Goal: Task Accomplishment & Management: Manage account settings

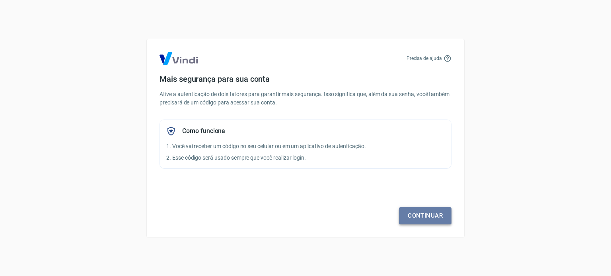
click at [418, 221] on link "Continuar" at bounding box center [425, 215] width 52 height 17
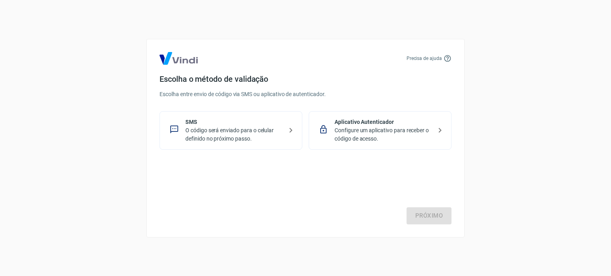
click at [250, 138] on p "O código será enviado para o celular definido no próximo passo." at bounding box center [233, 134] width 97 height 17
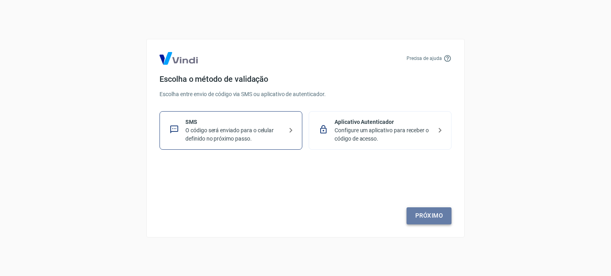
click at [417, 213] on link "Próximo" at bounding box center [428, 215] width 45 height 17
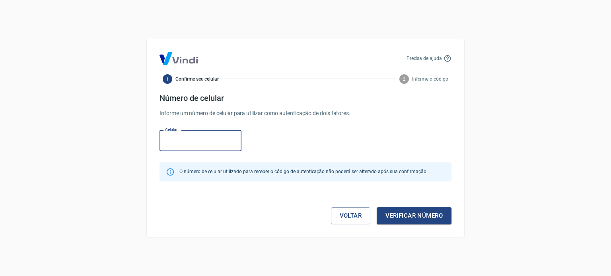
click at [197, 144] on input "Celular" at bounding box center [200, 140] width 82 height 21
type input "[PHONE_NUMBER]"
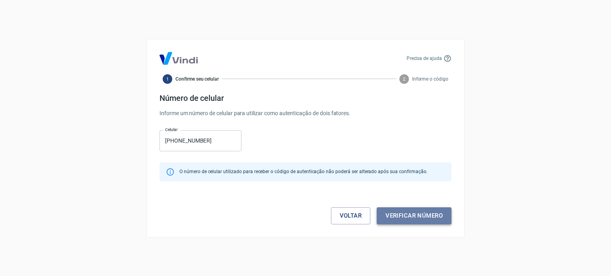
click at [388, 213] on button "Verificar número" at bounding box center [413, 215] width 75 height 17
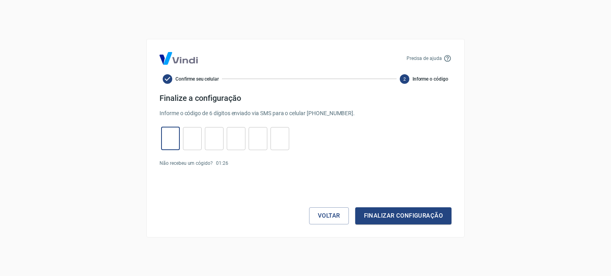
click at [169, 135] on input "tel" at bounding box center [170, 138] width 19 height 17
type input "8"
type input "2"
type input "8"
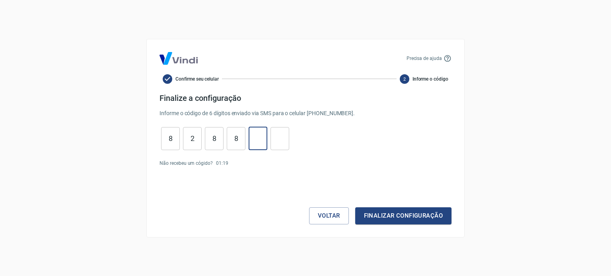
type input "3"
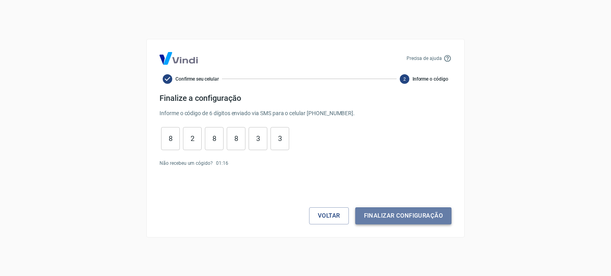
click at [383, 221] on button "Finalizar configuração" at bounding box center [403, 215] width 96 height 17
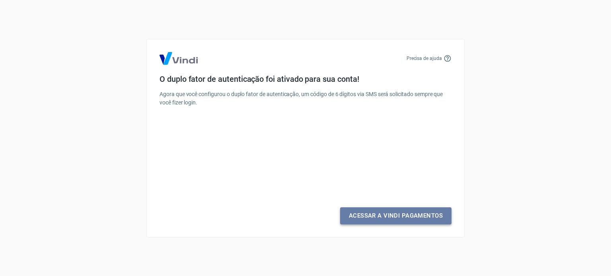
click at [383, 220] on link "Acessar a Vindi Pagamentos" at bounding box center [395, 215] width 111 height 17
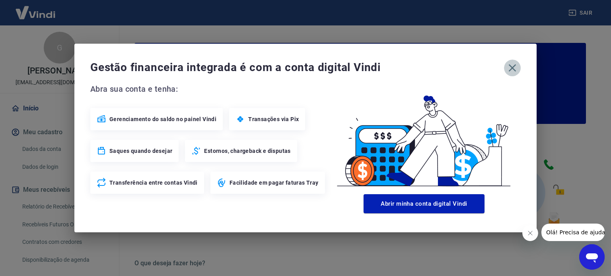
click at [514, 65] on icon "button" at bounding box center [512, 68] width 13 height 13
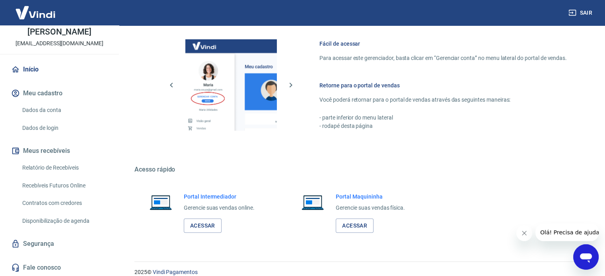
scroll to position [434, 0]
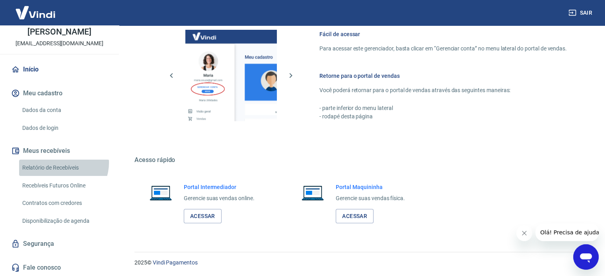
click at [63, 163] on link "Relatório de Recebíveis" at bounding box center [64, 168] width 90 height 16
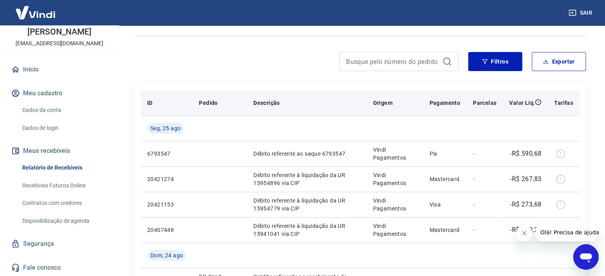
scroll to position [55, 0]
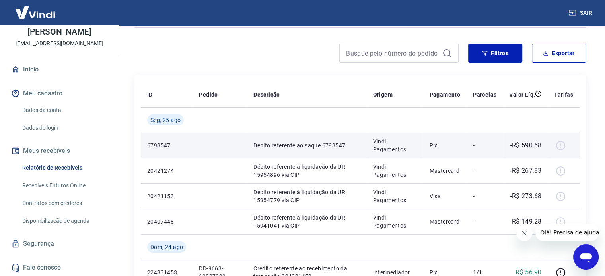
click at [558, 146] on div at bounding box center [563, 145] width 19 height 13
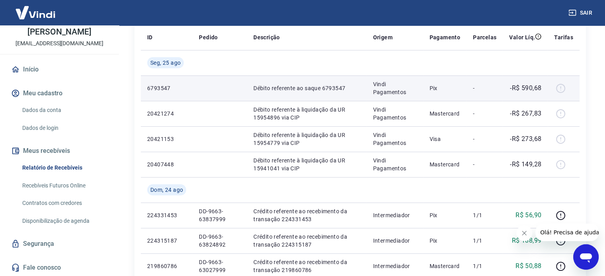
scroll to position [111, 0]
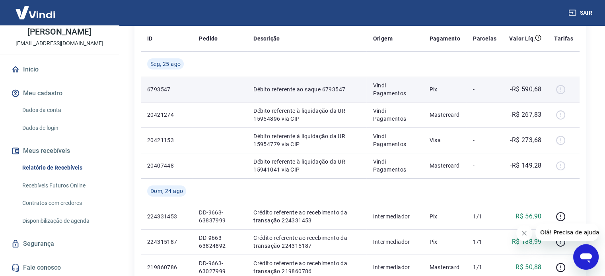
click at [560, 87] on div at bounding box center [563, 89] width 19 height 13
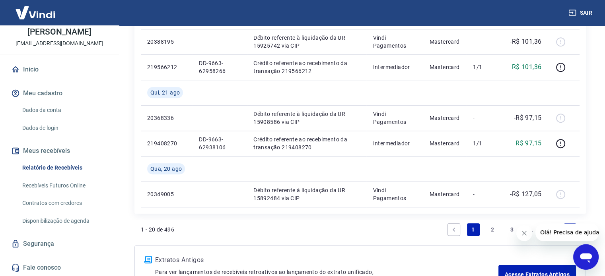
scroll to position [678, 0]
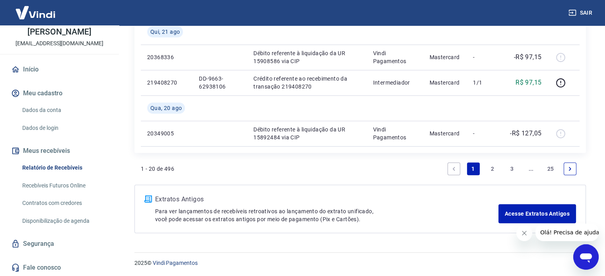
click at [491, 167] on link "2" at bounding box center [492, 169] width 13 height 13
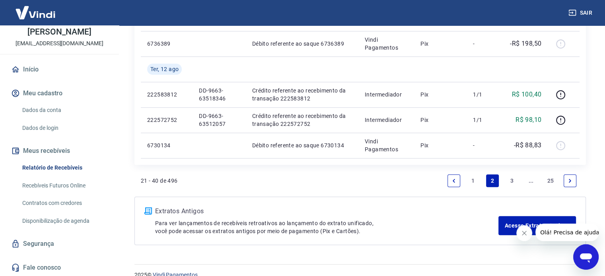
scroll to position [729, 0]
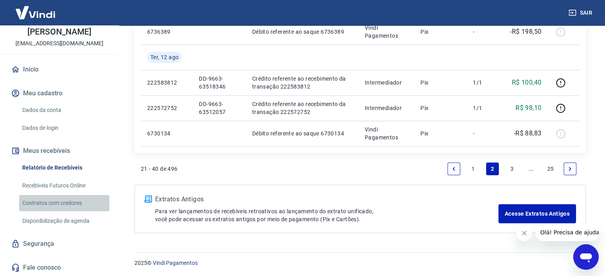
click at [78, 201] on link "Contratos com credores" at bounding box center [64, 203] width 90 height 16
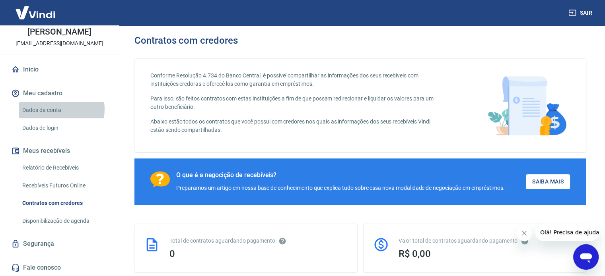
click at [51, 109] on link "Dados da conta" at bounding box center [64, 110] width 90 height 16
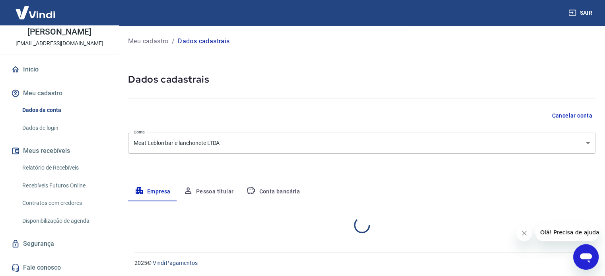
select select "RJ"
select select "business"
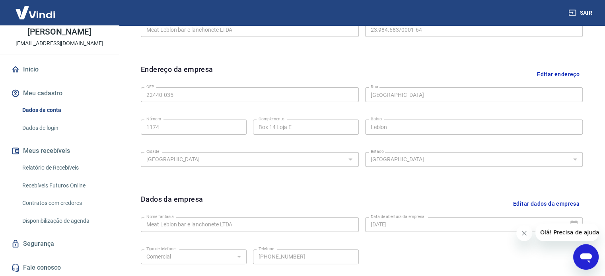
scroll to position [297, 0]
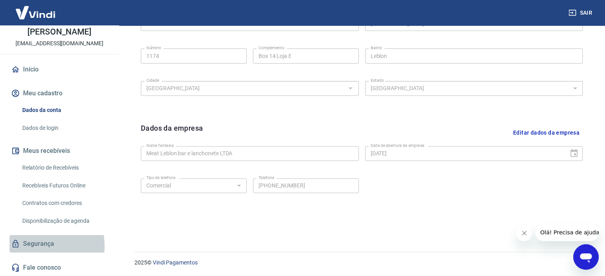
click at [35, 246] on link "Segurança" at bounding box center [60, 243] width 100 height 17
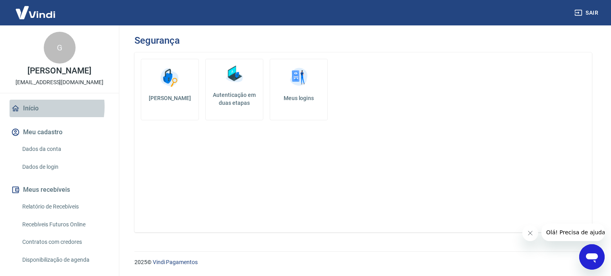
click at [30, 107] on link "Início" at bounding box center [60, 108] width 100 height 17
